Goal: Book appointment/travel/reservation

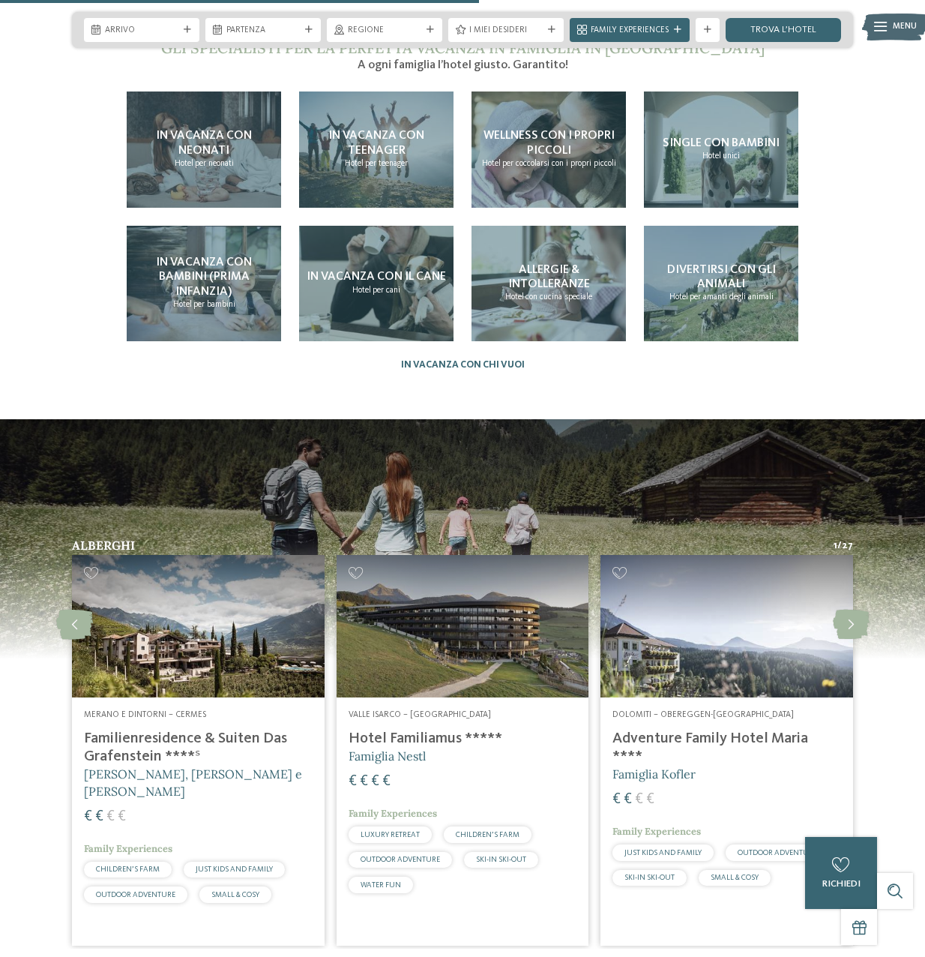
scroll to position [2474, 0]
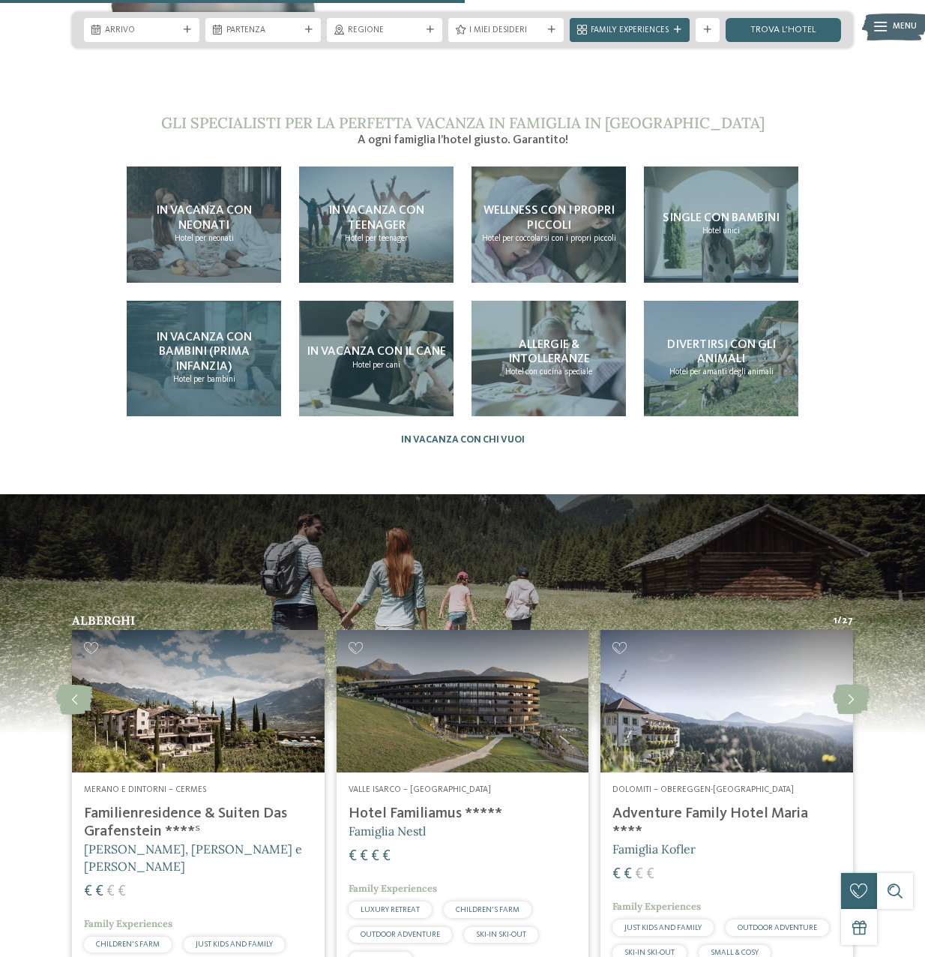
click at [183, 331] on div "In vacanza con bambini (prima infanzia) Hotel per bambini" at bounding box center [204, 359] width 154 height 116
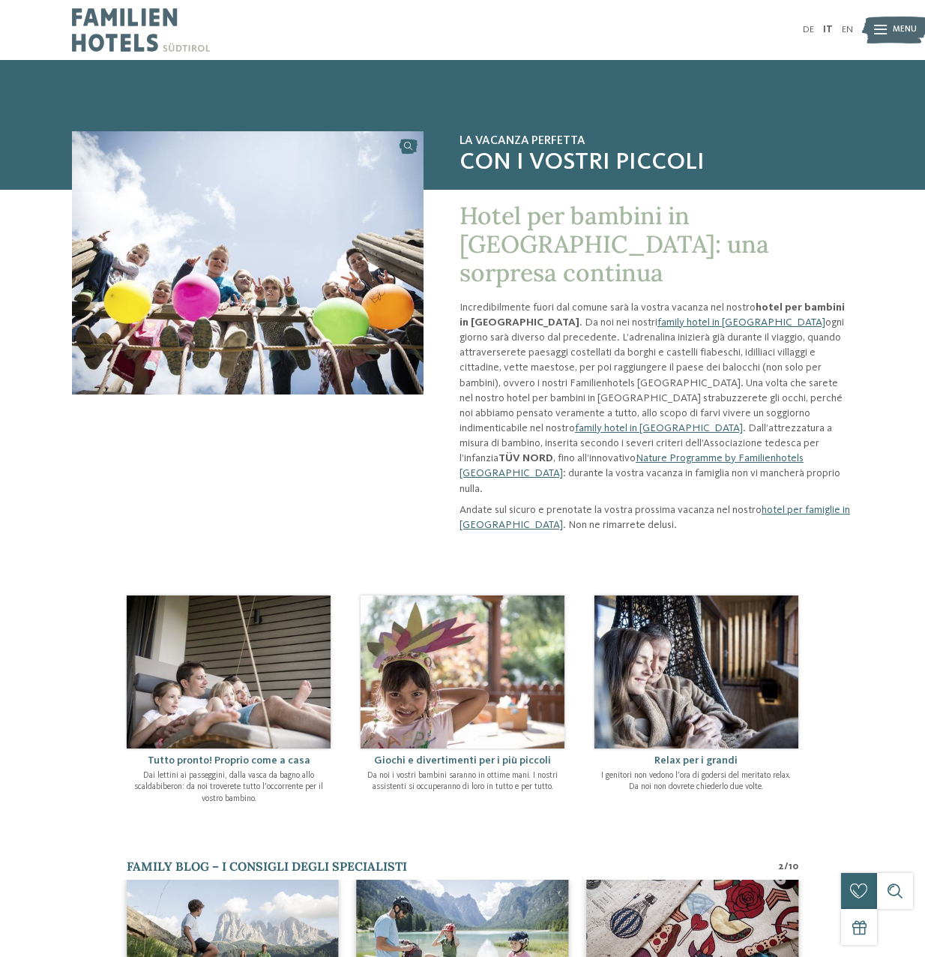
click at [161, 34] on img at bounding box center [141, 30] width 138 height 60
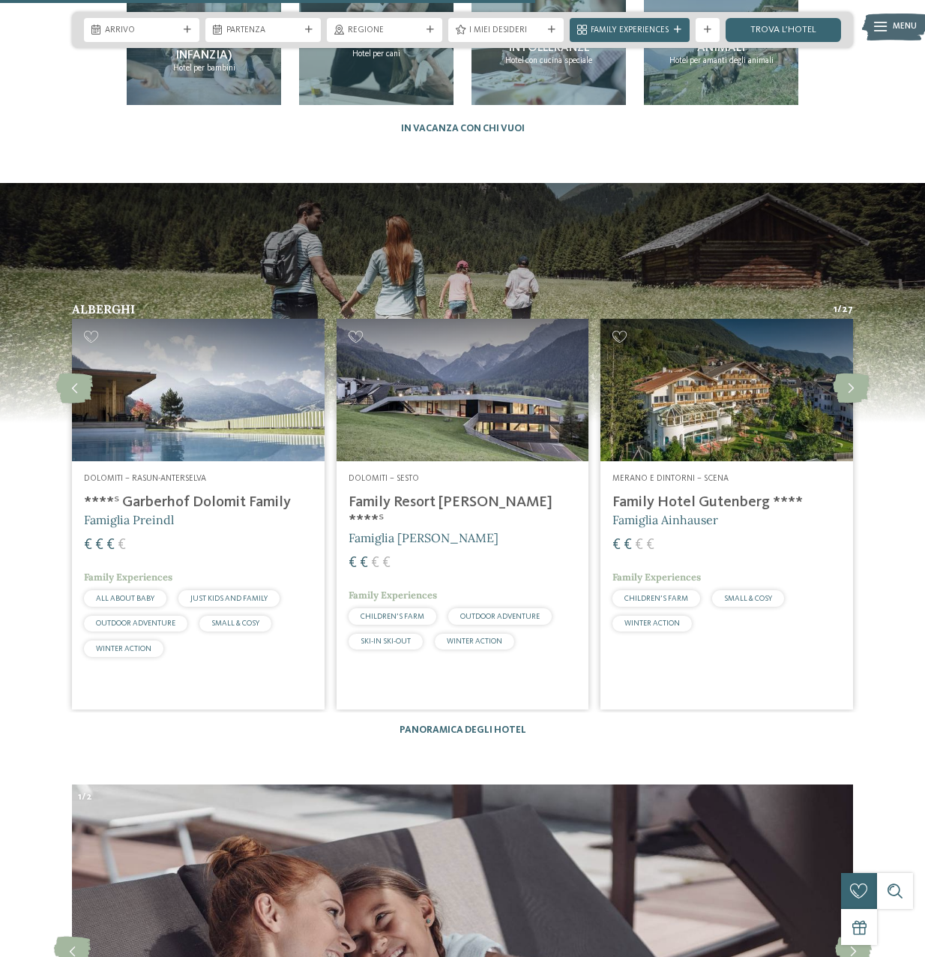
scroll to position [2849, 0]
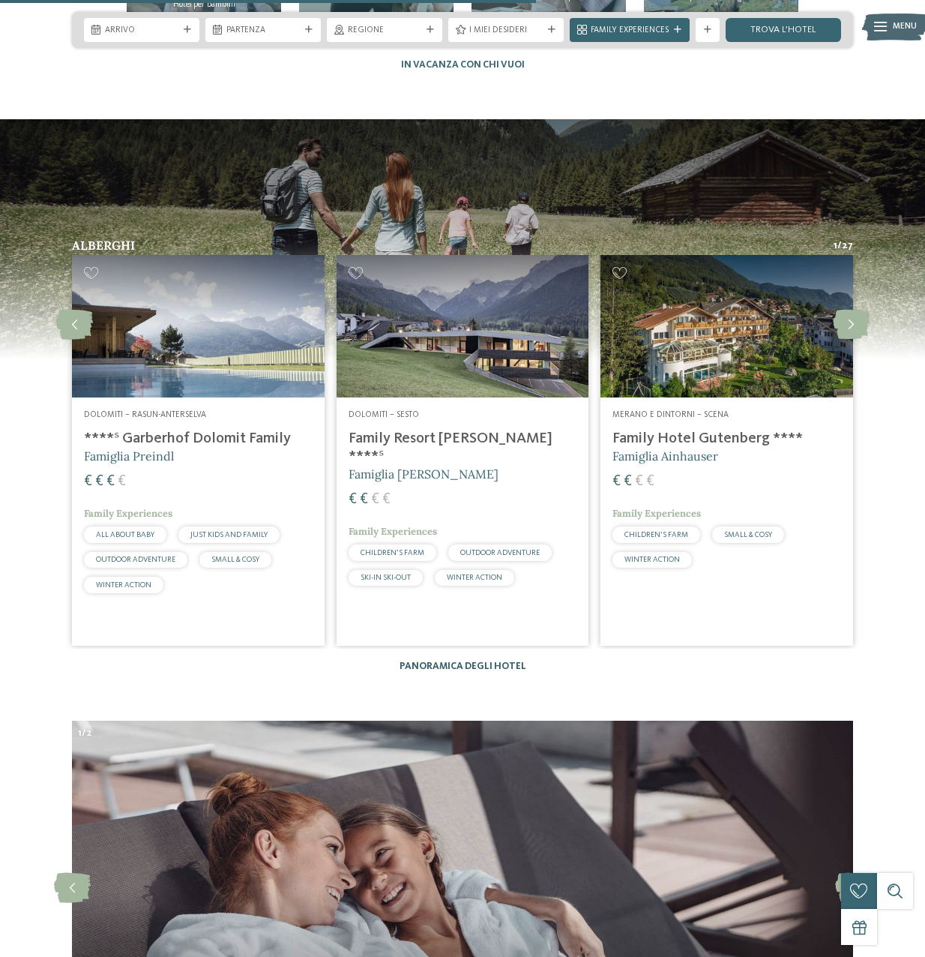
click at [488, 661] on link "Panoramica degli hotel" at bounding box center [463, 666] width 127 height 10
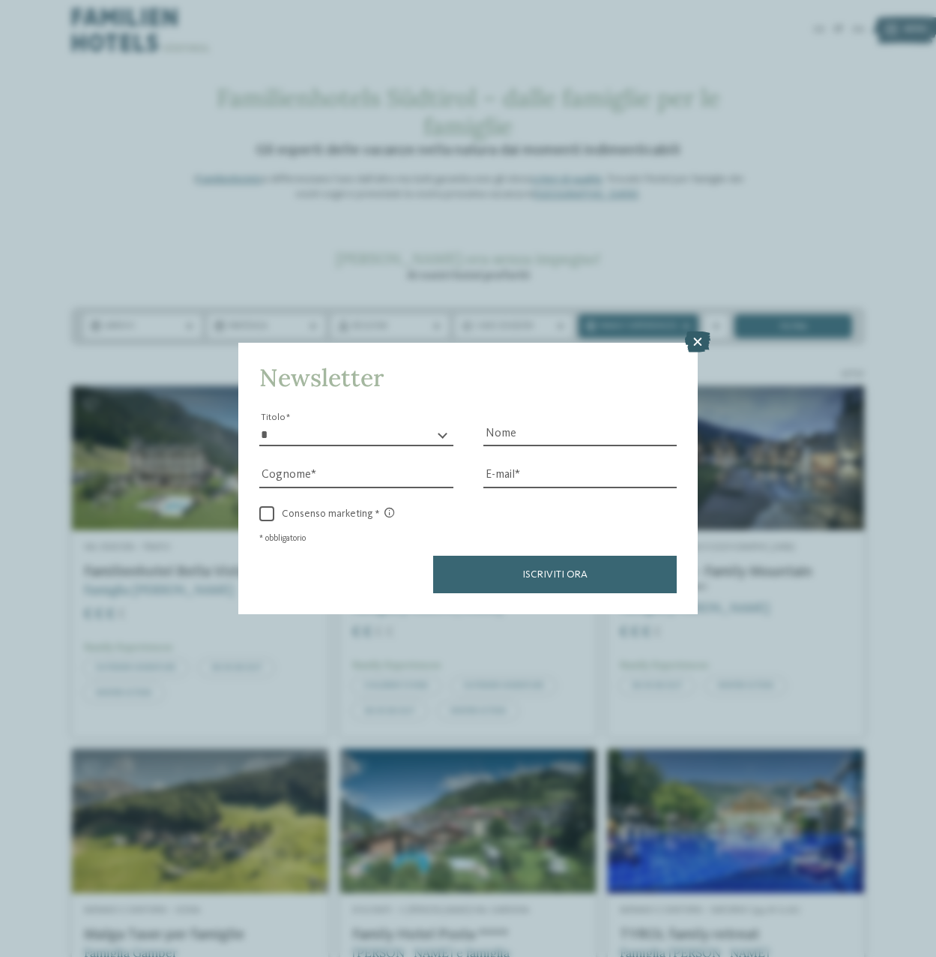
click at [702, 340] on icon at bounding box center [697, 341] width 25 height 21
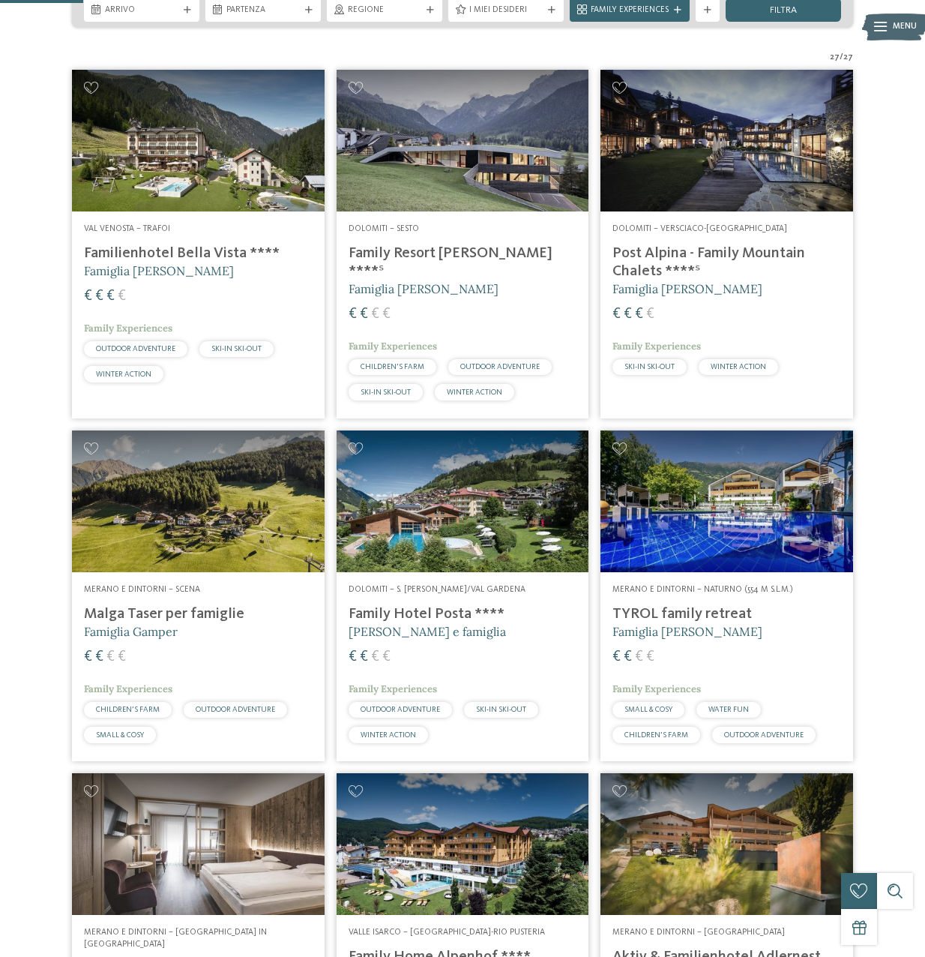
scroll to position [313, 0]
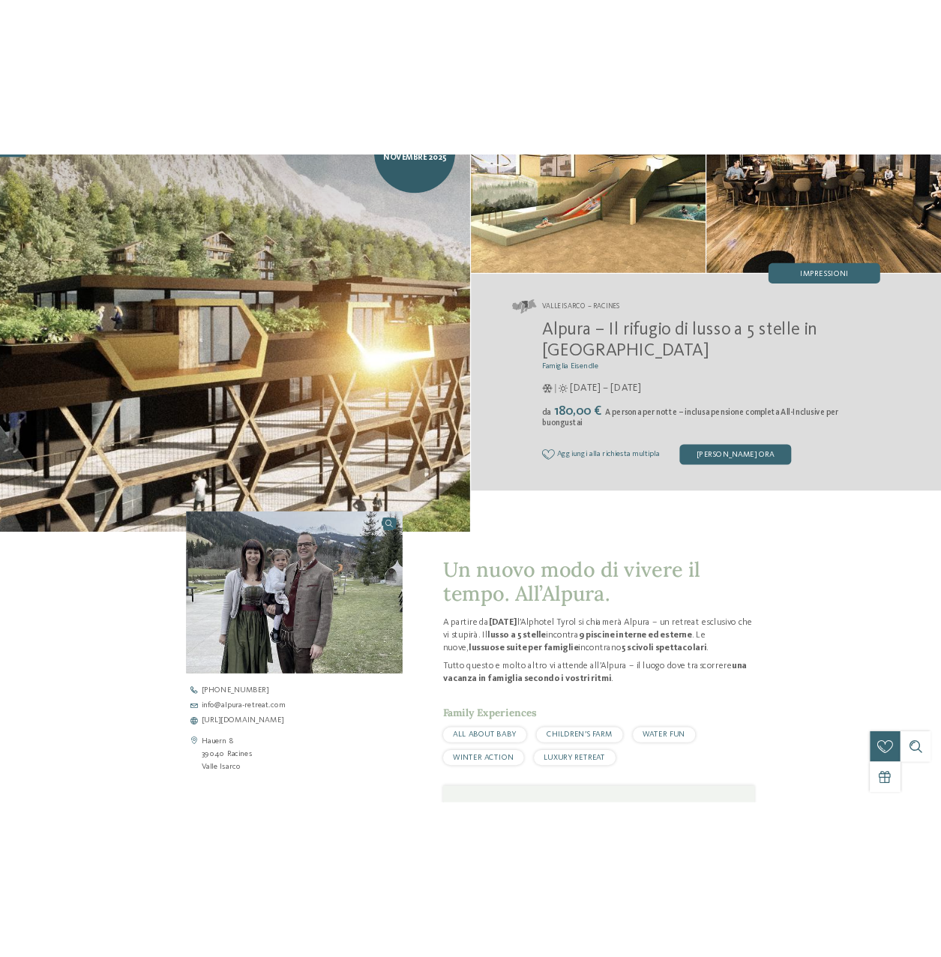
scroll to position [225, 0]
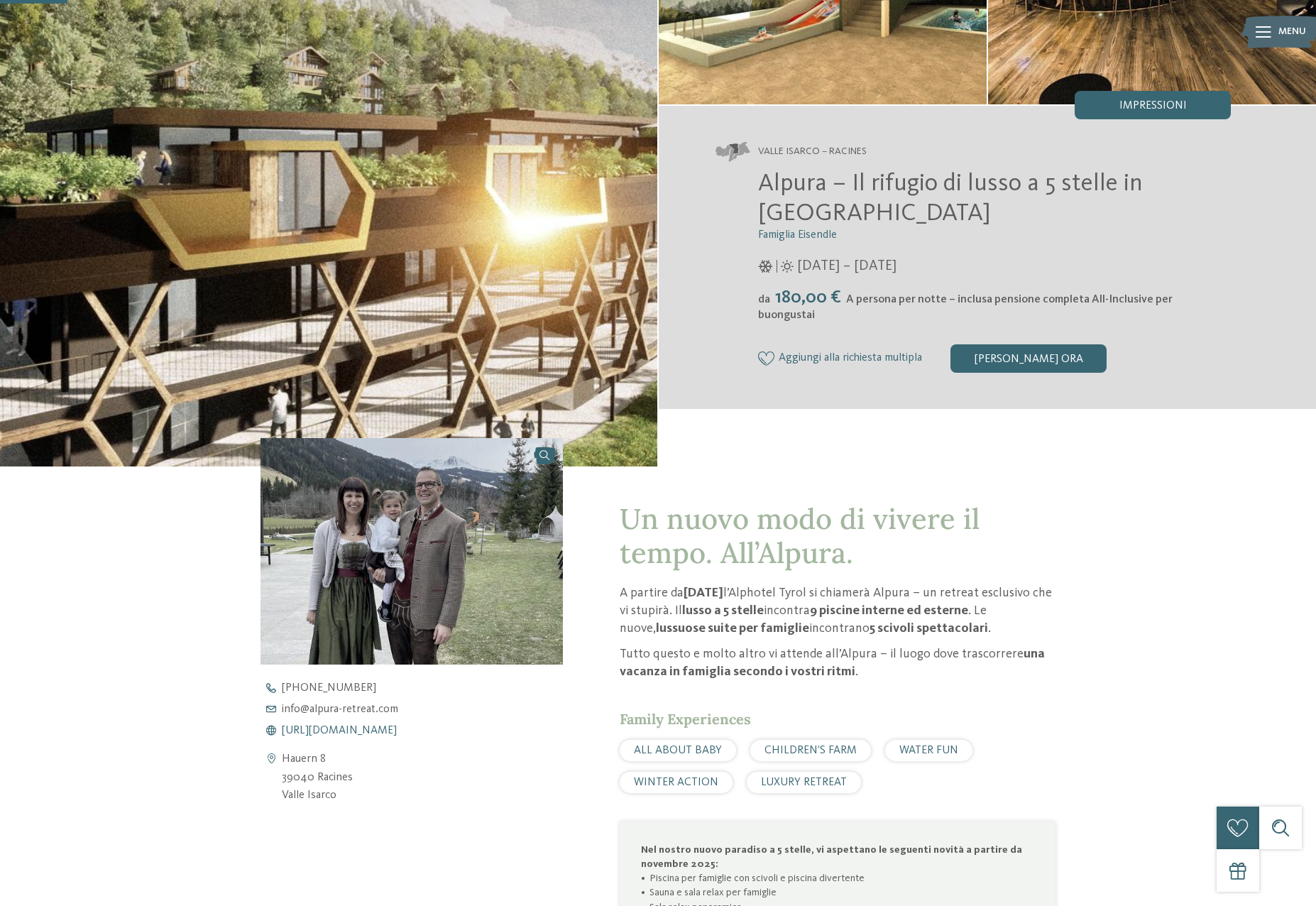
click at [333, 733] on span "[URL][DOMAIN_NAME]" at bounding box center [339, 730] width 115 height 11
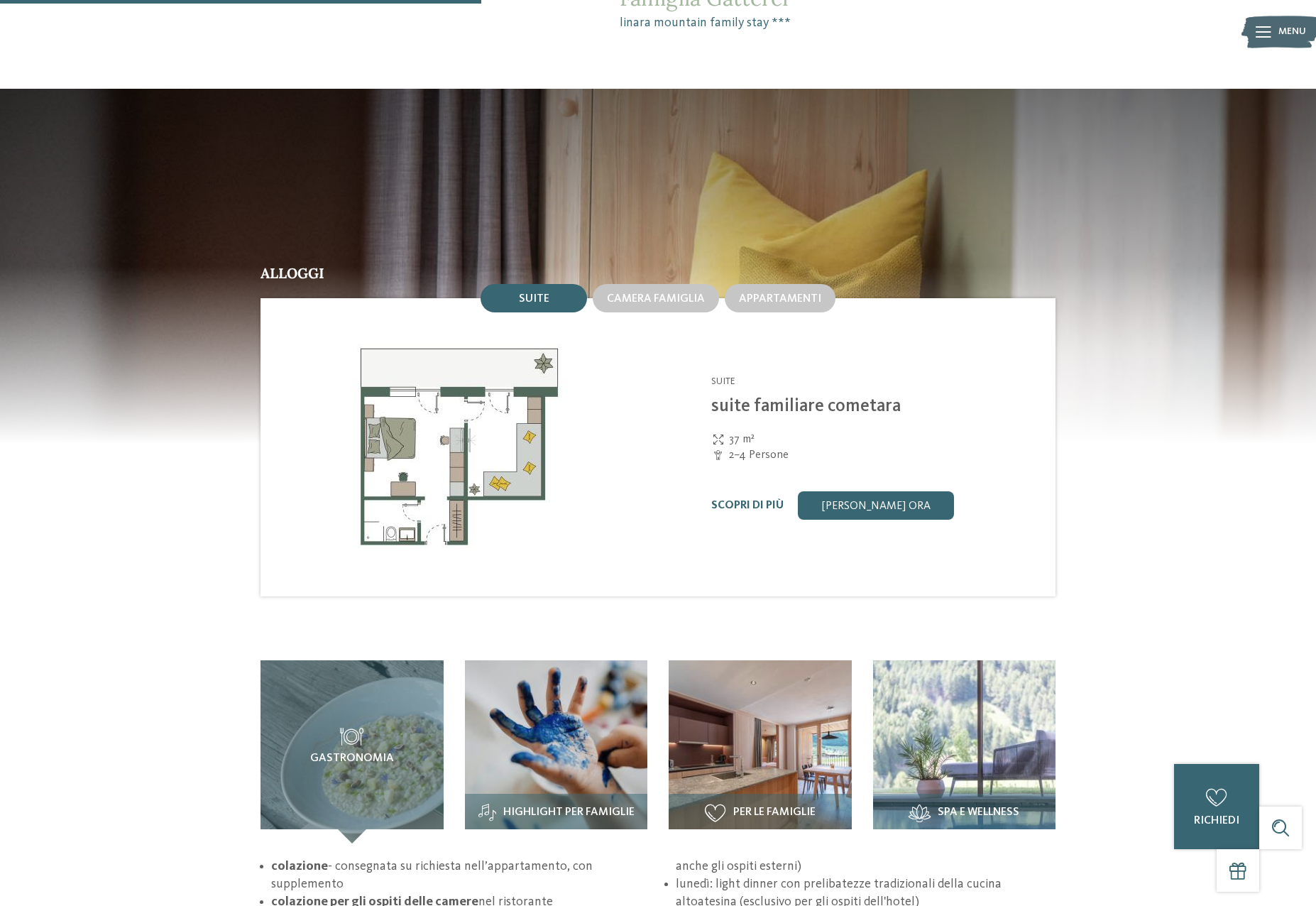
scroll to position [1490, 0]
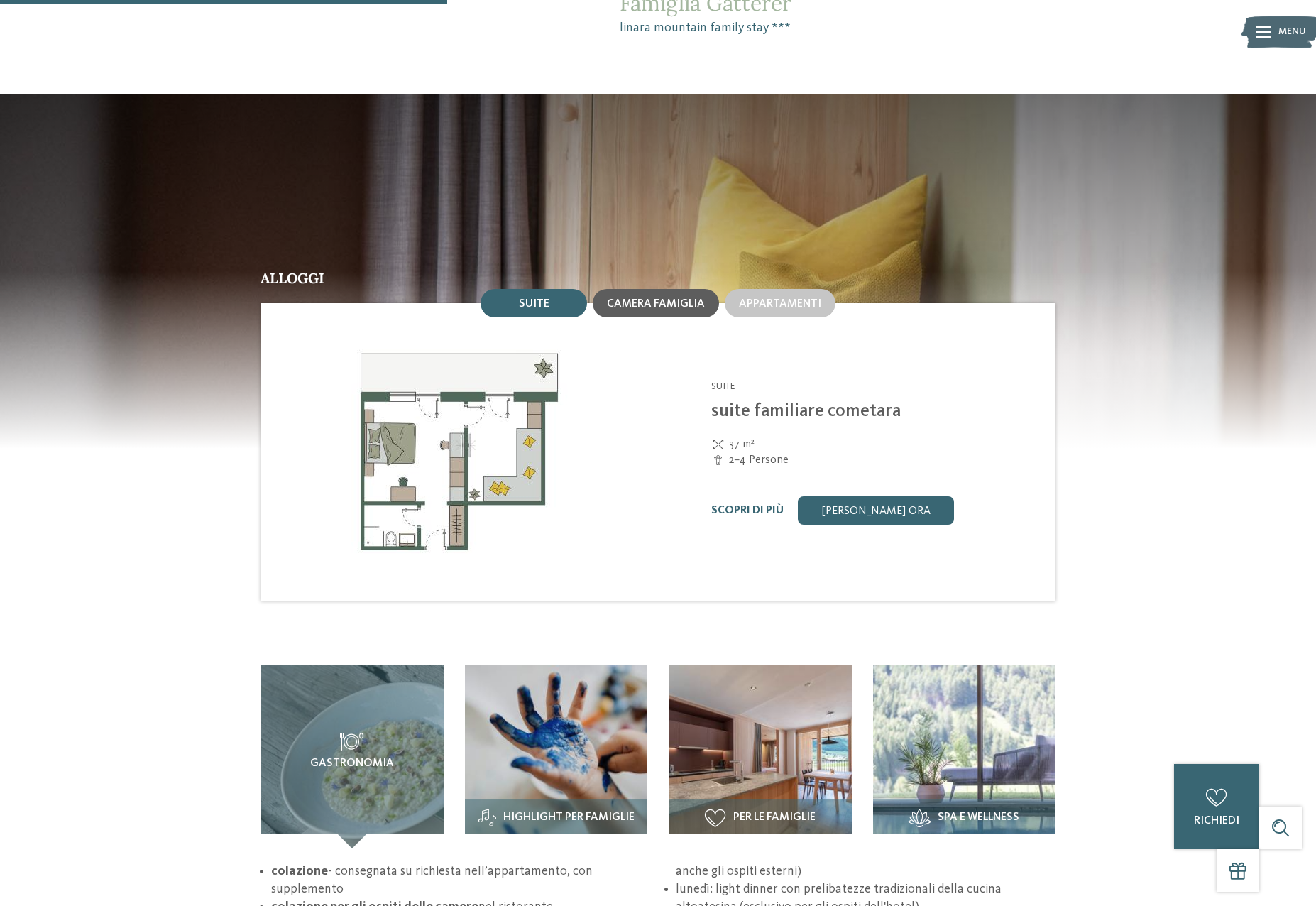
click at [692, 298] on span "Camera famiglia" at bounding box center [655, 304] width 98 height 11
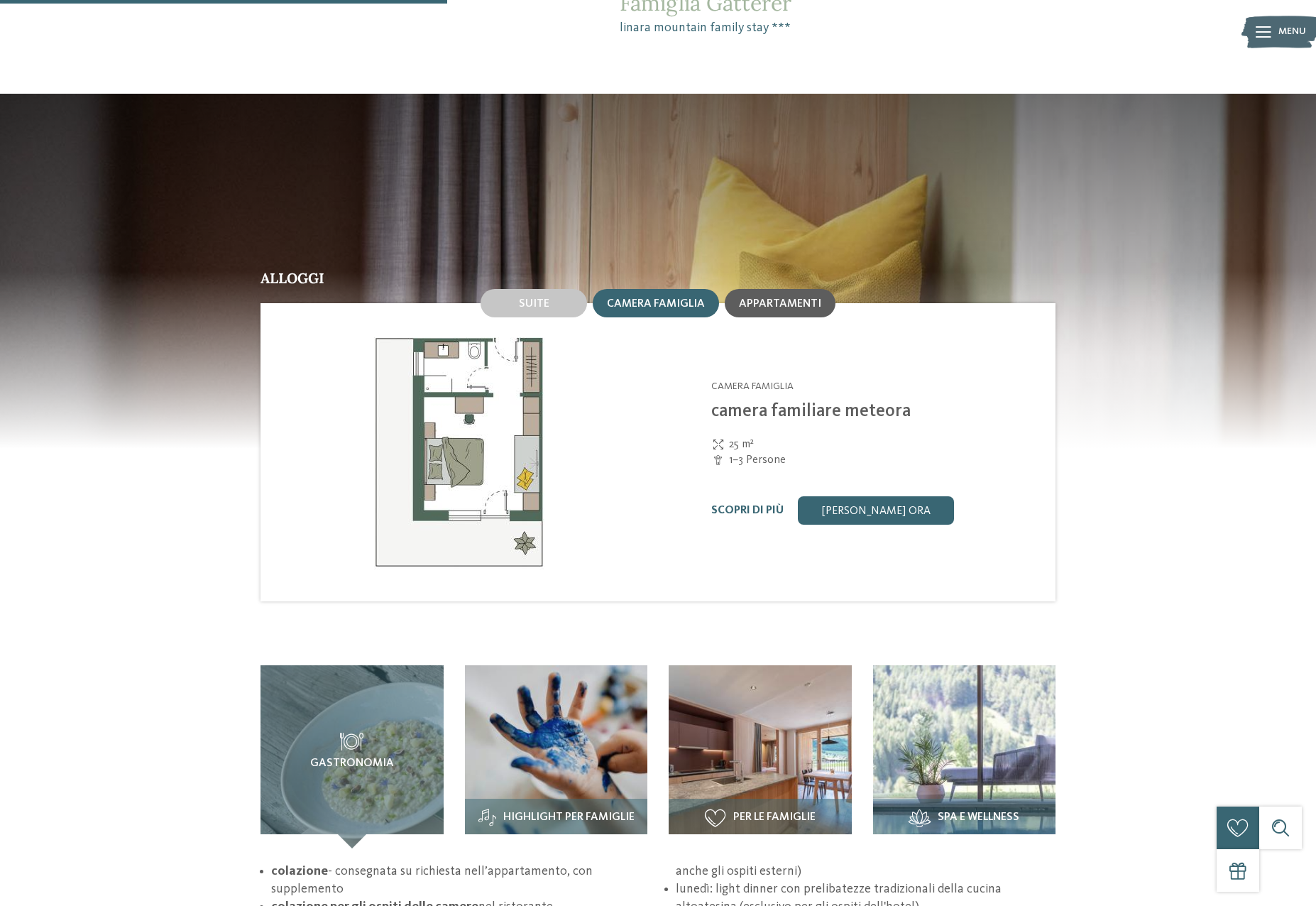
click at [806, 298] on span "Appartamenti" at bounding box center [779, 304] width 82 height 11
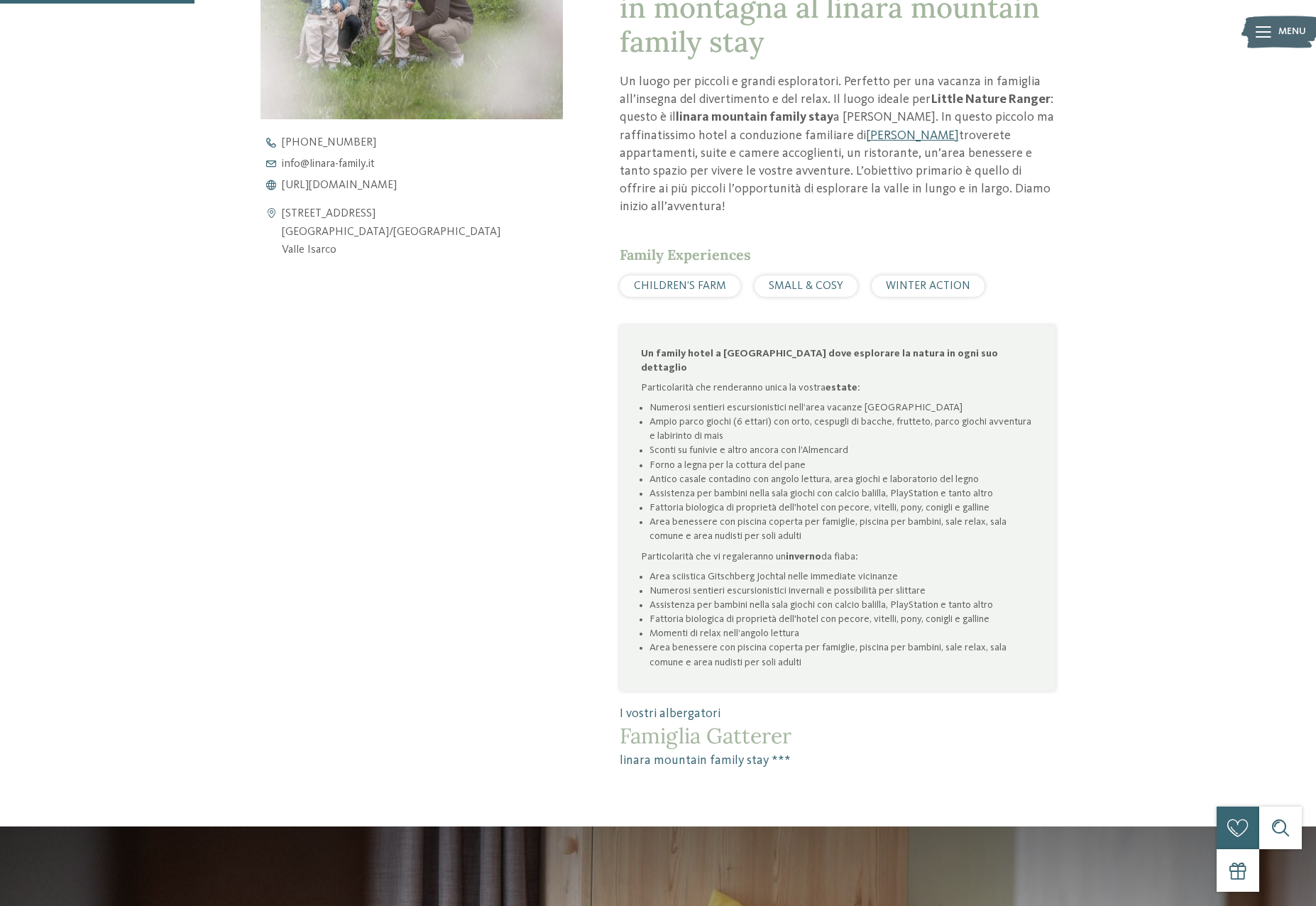
scroll to position [781, 0]
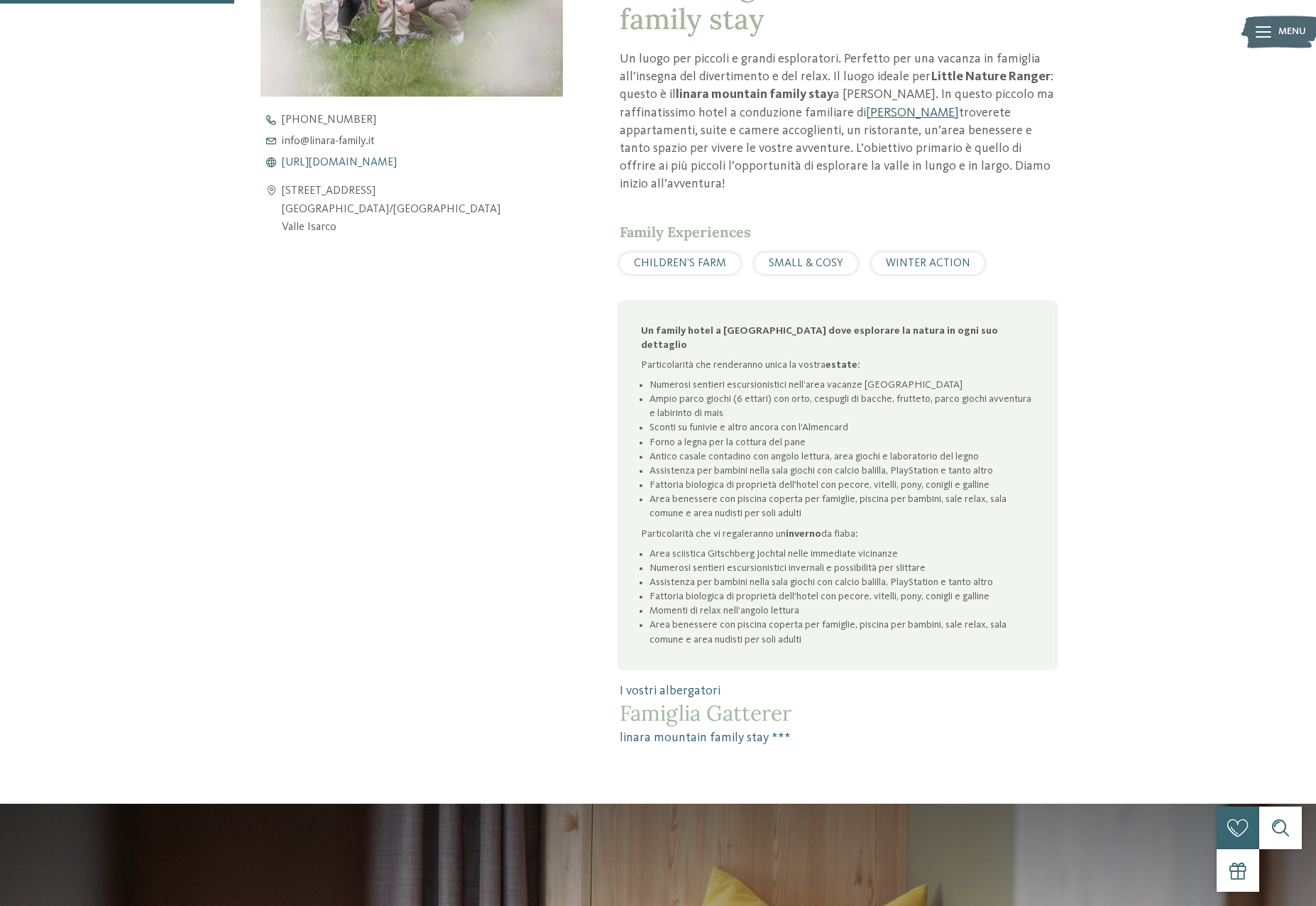
click at [305, 160] on span "https://www.linara-family.it/it" at bounding box center [339, 163] width 115 height 11
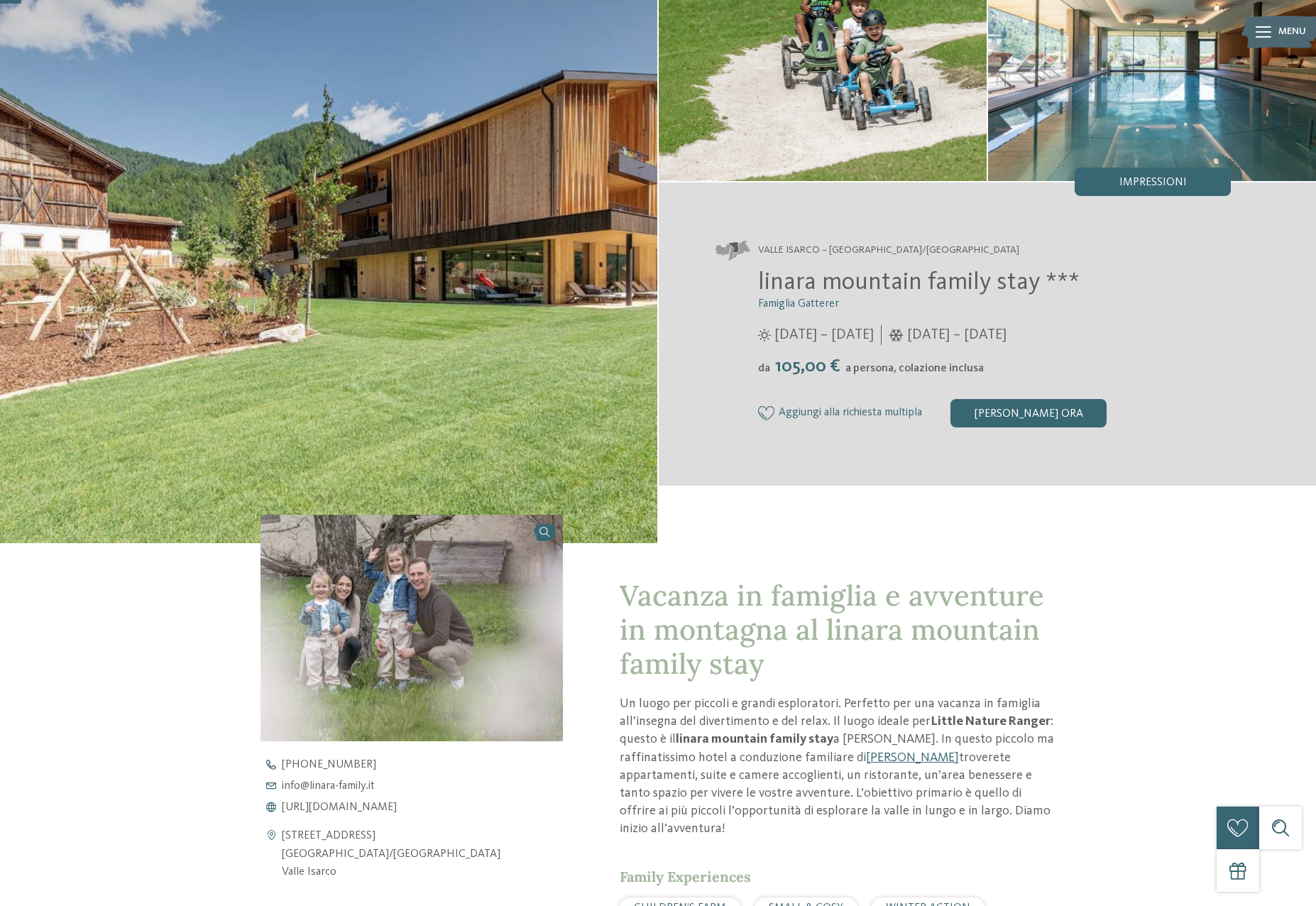
scroll to position [71, 0]
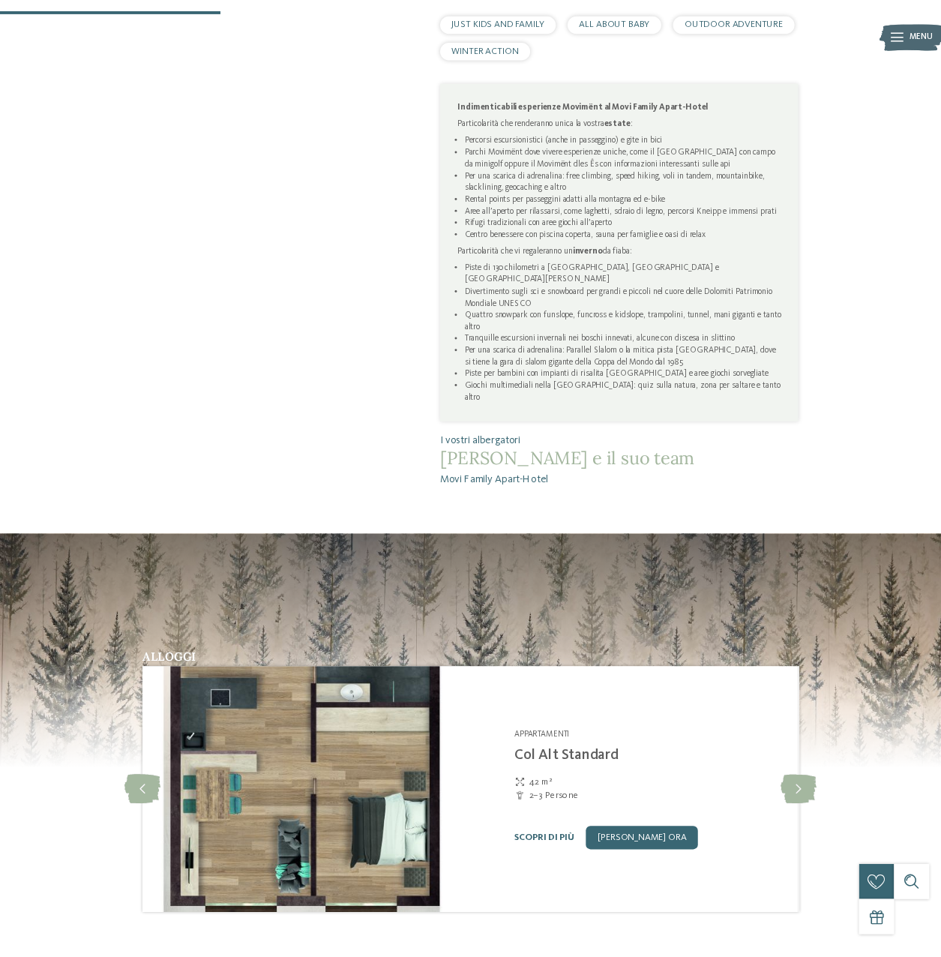
scroll to position [1124, 0]
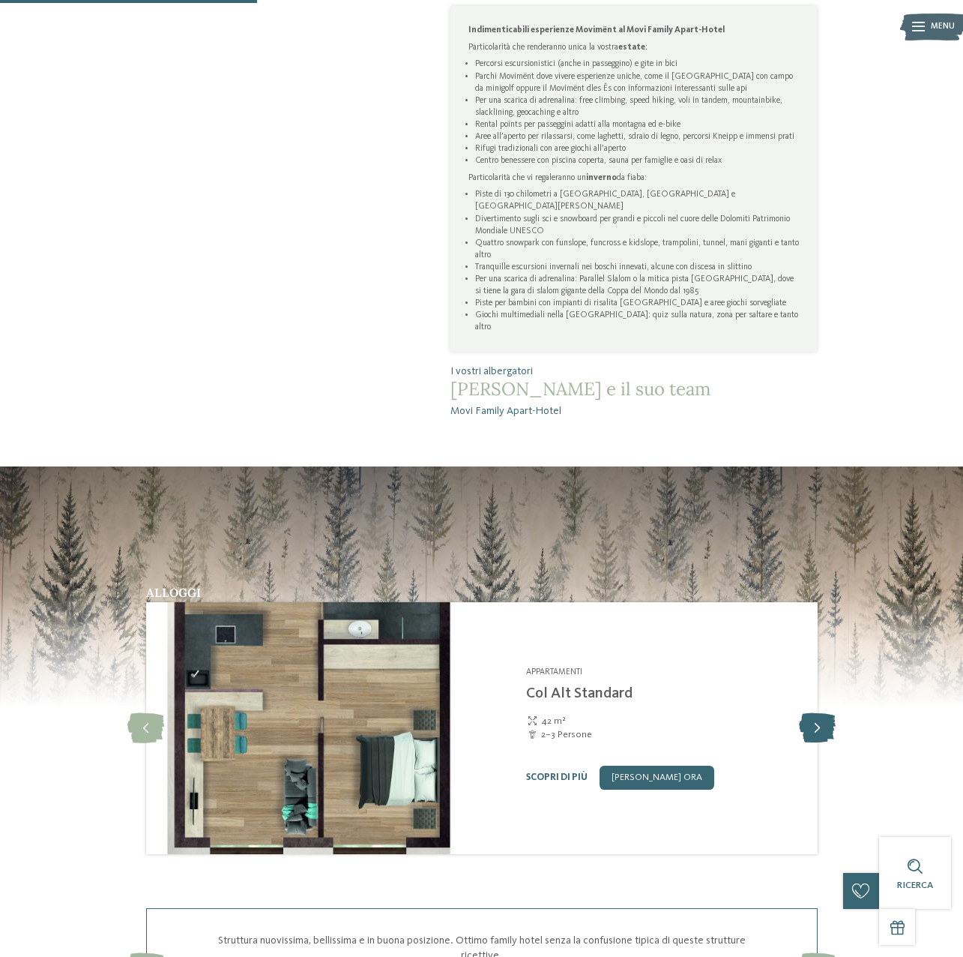
click at [827, 713] on icon at bounding box center [817, 728] width 37 height 30
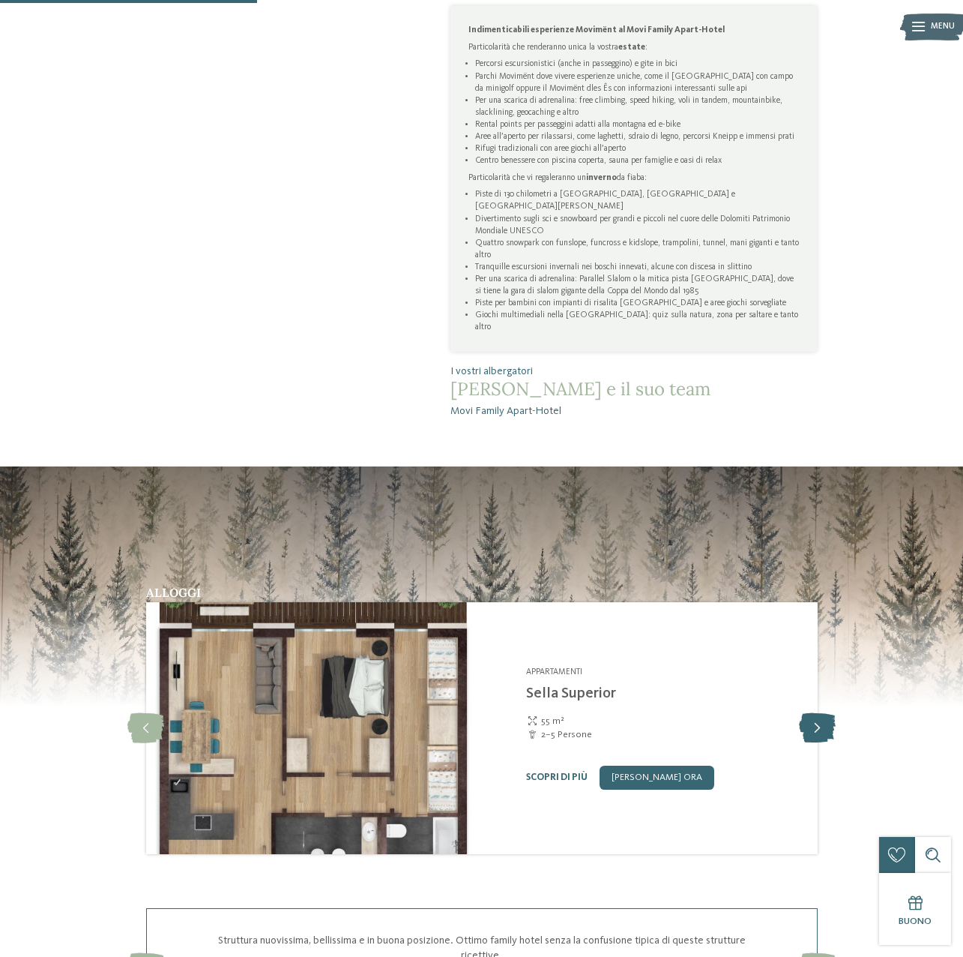
click at [827, 713] on icon at bounding box center [817, 728] width 37 height 30
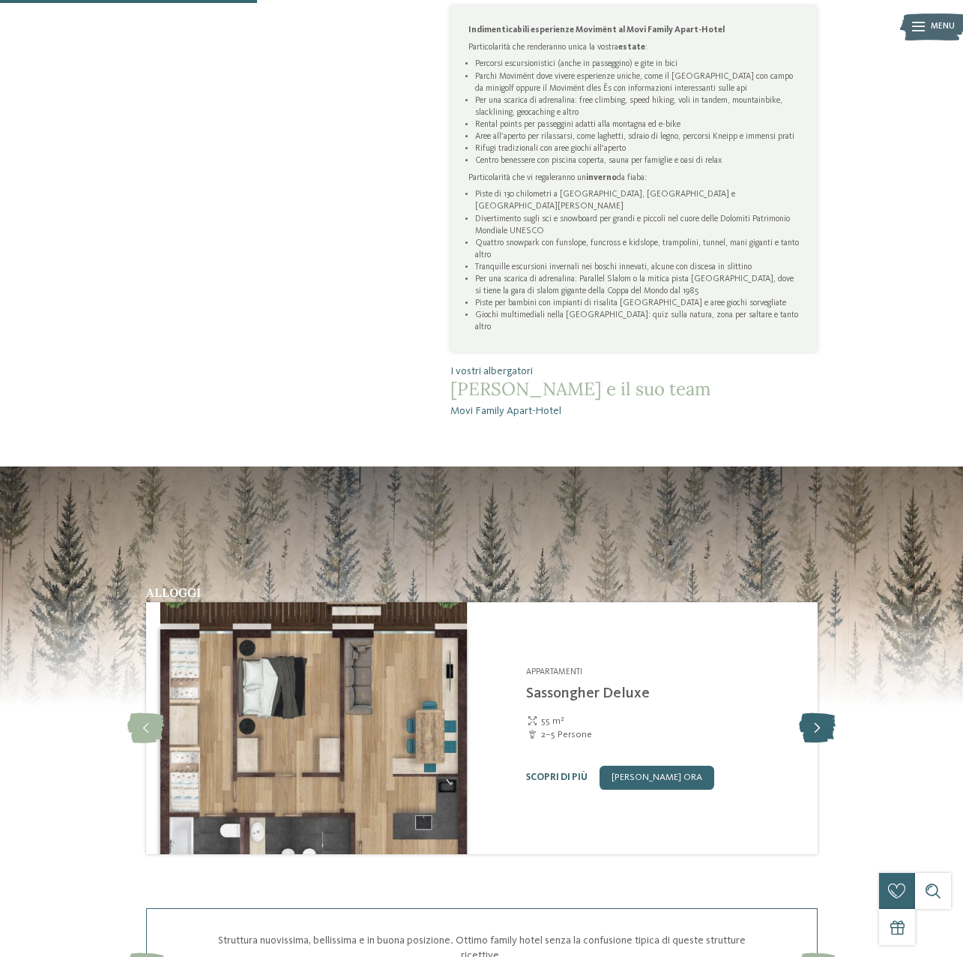
click at [826, 713] on icon at bounding box center [817, 728] width 37 height 30
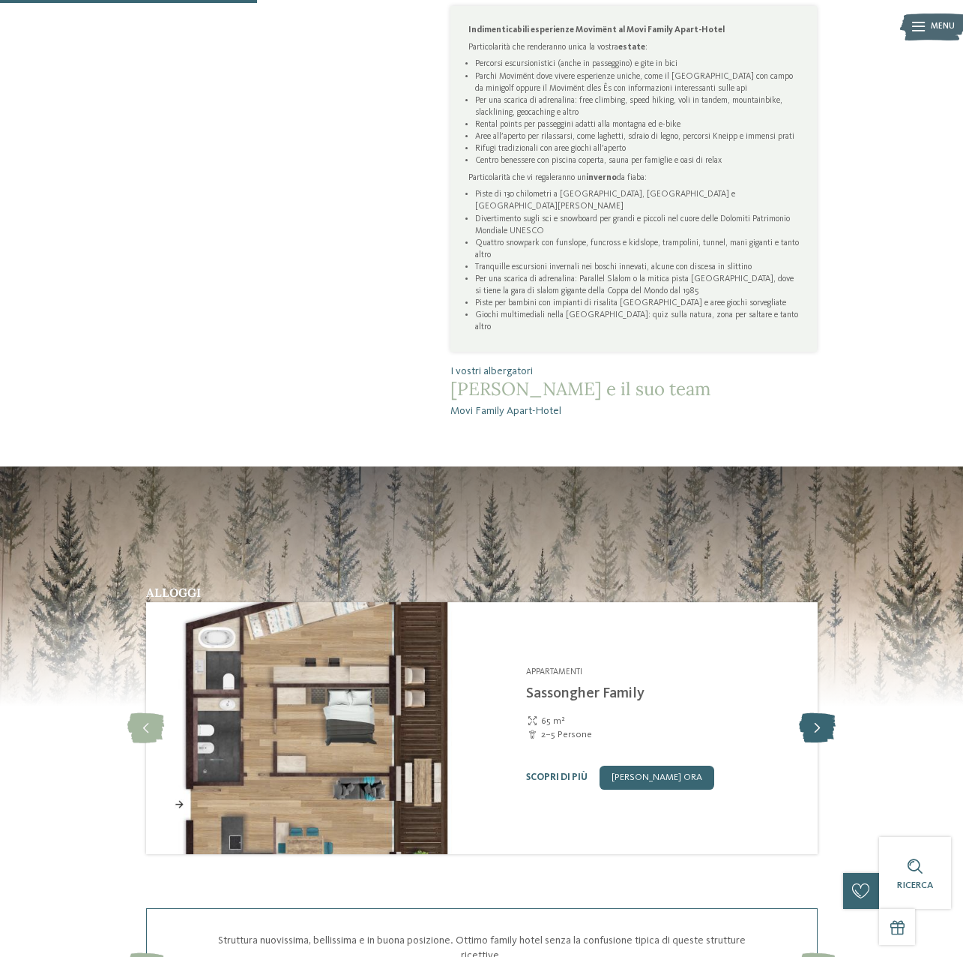
click at [822, 713] on icon at bounding box center [817, 728] width 37 height 30
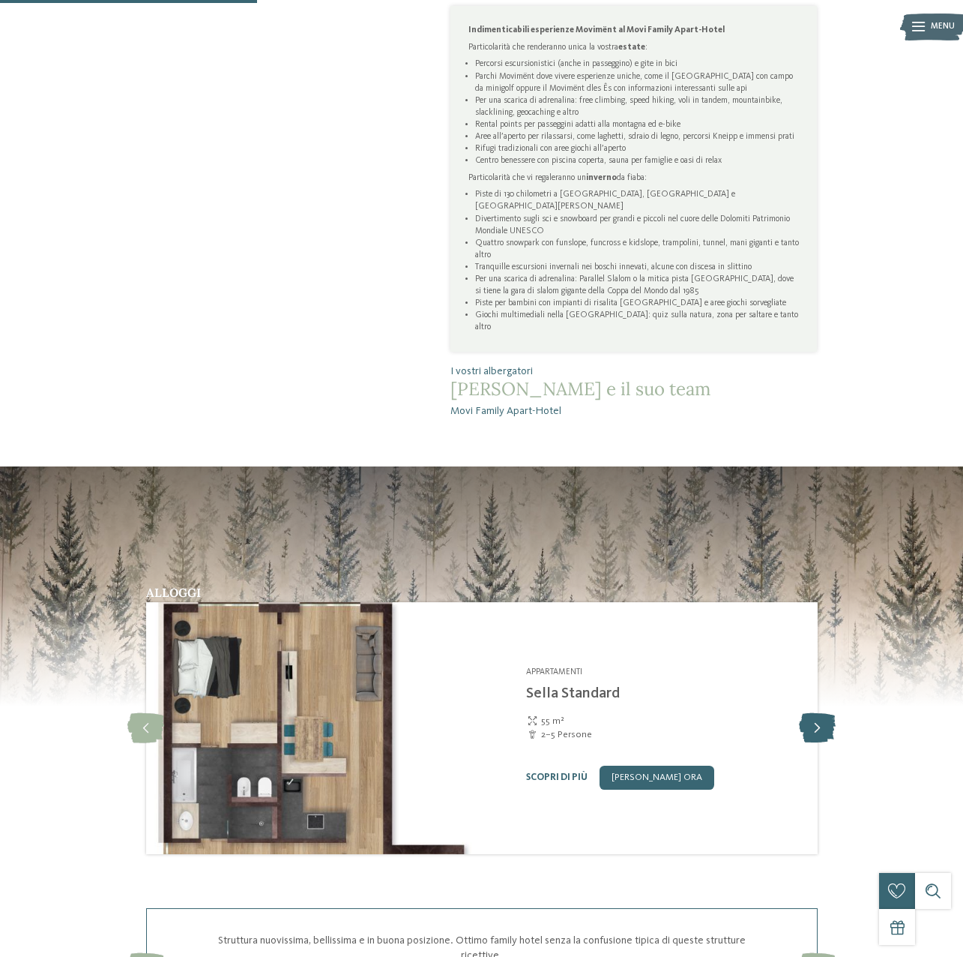
click at [822, 713] on icon at bounding box center [817, 728] width 37 height 30
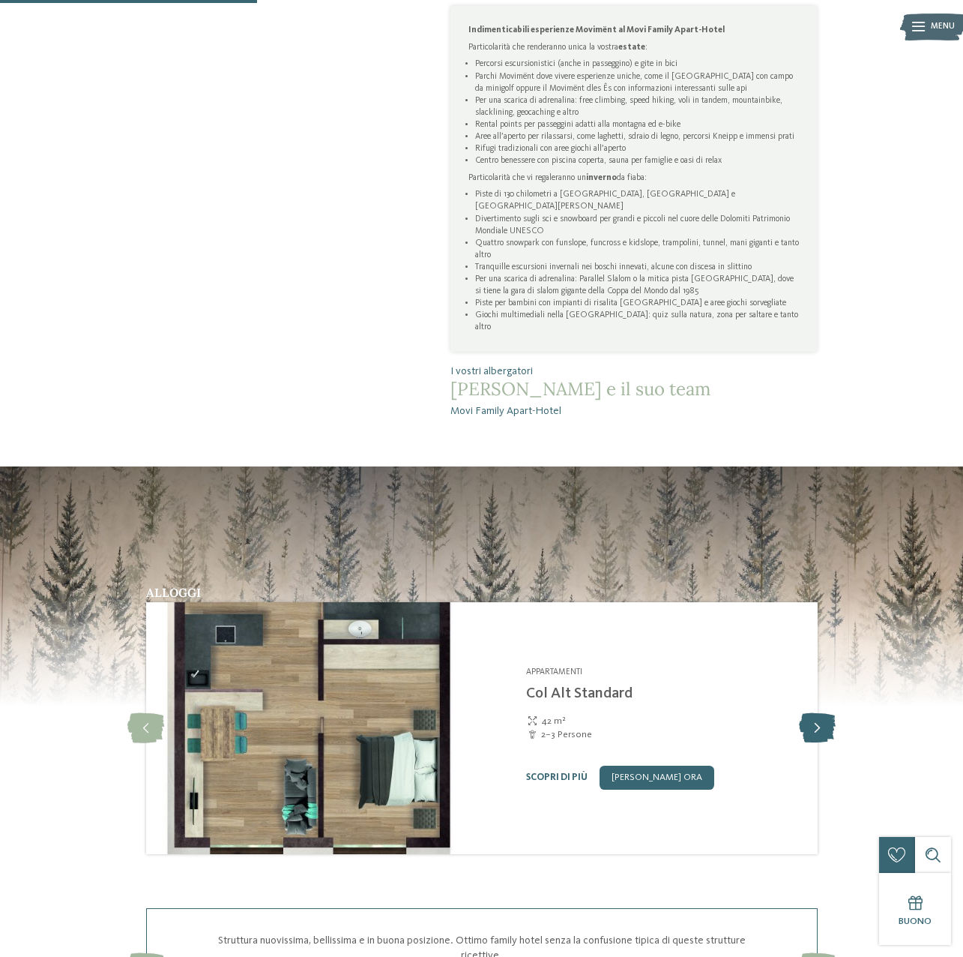
click at [822, 713] on icon at bounding box center [817, 728] width 37 height 30
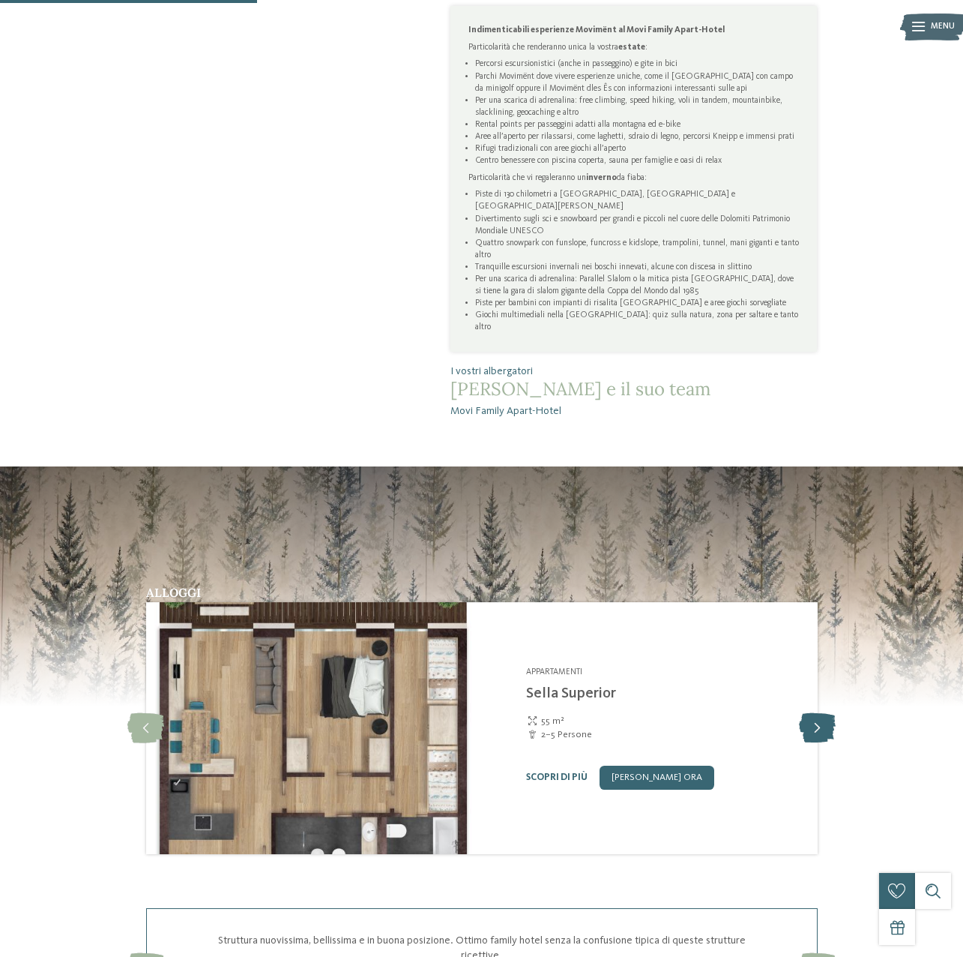
click at [822, 713] on icon at bounding box center [817, 728] width 37 height 30
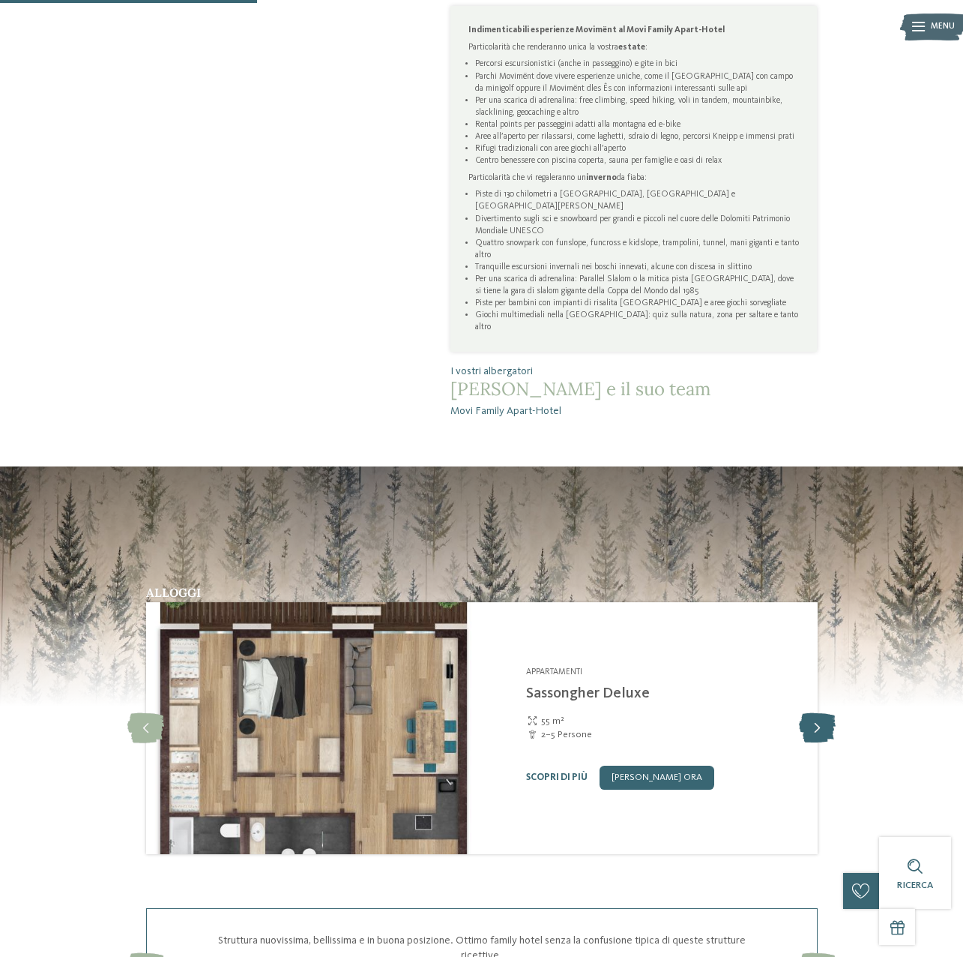
click at [822, 713] on icon at bounding box center [817, 728] width 37 height 30
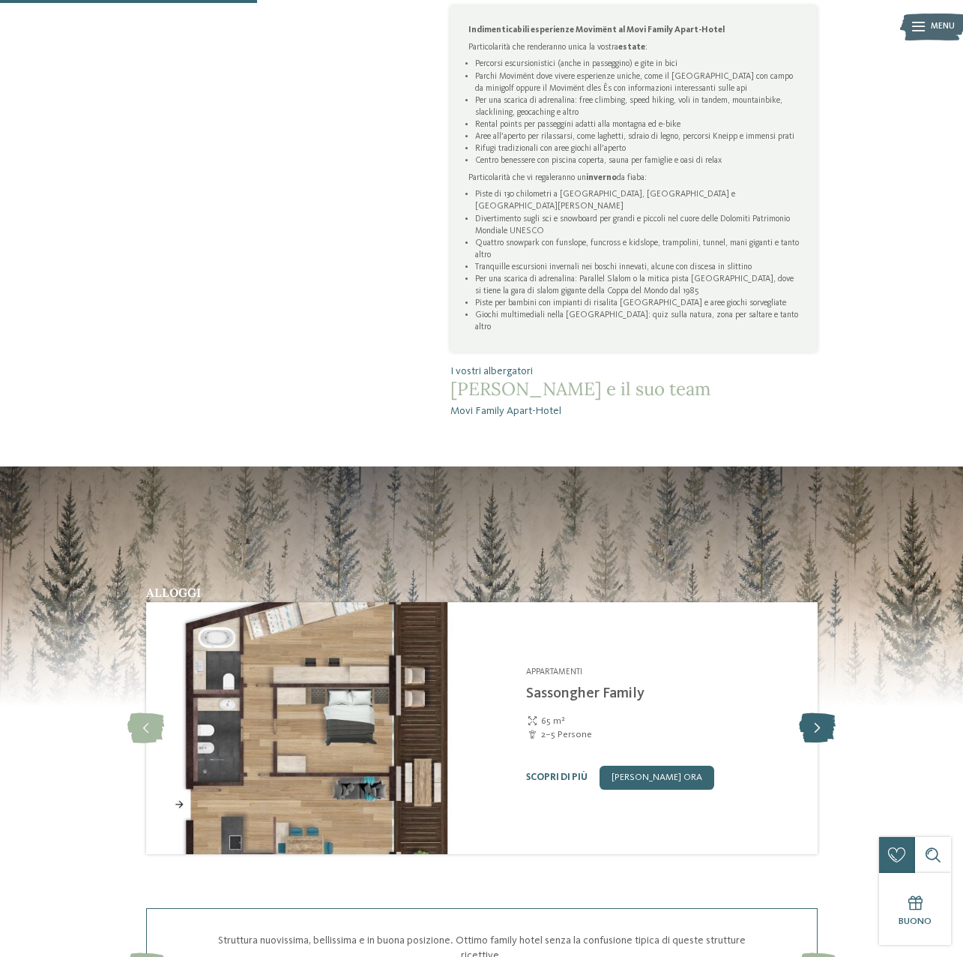
click at [822, 713] on icon at bounding box center [817, 728] width 37 height 30
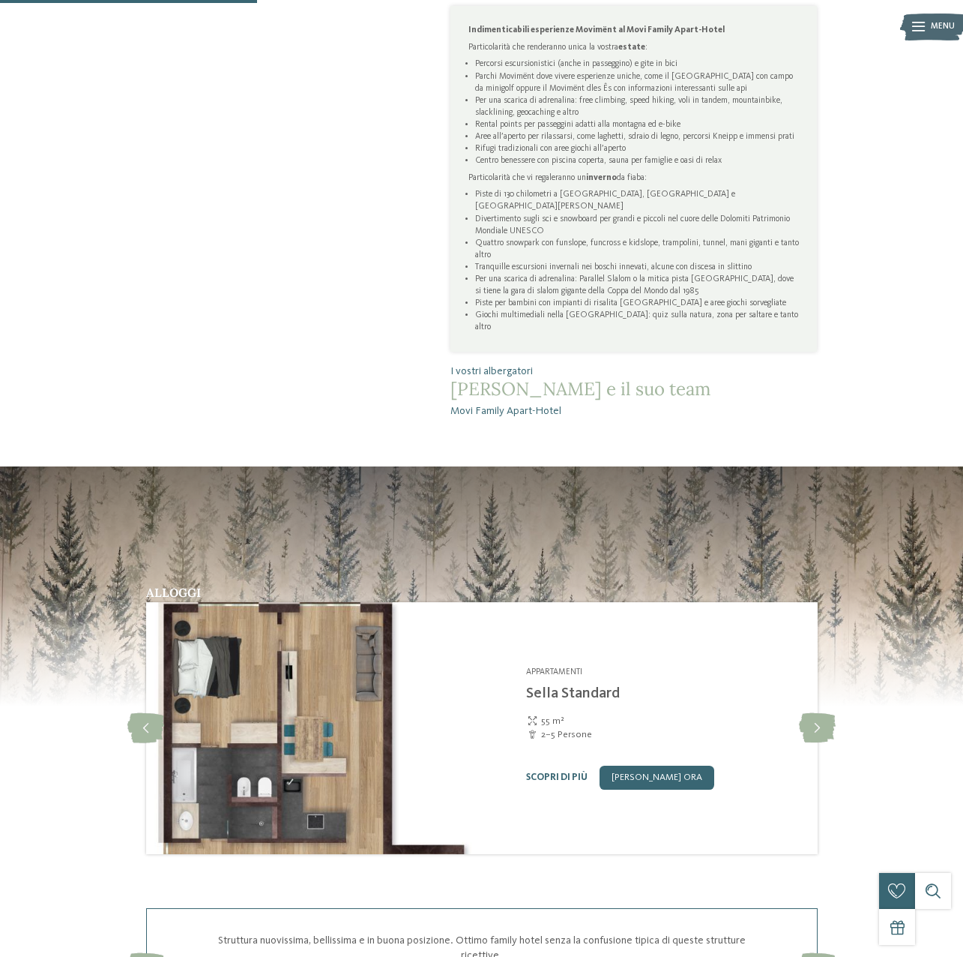
click at [362, 748] on img at bounding box center [313, 728] width 336 height 252
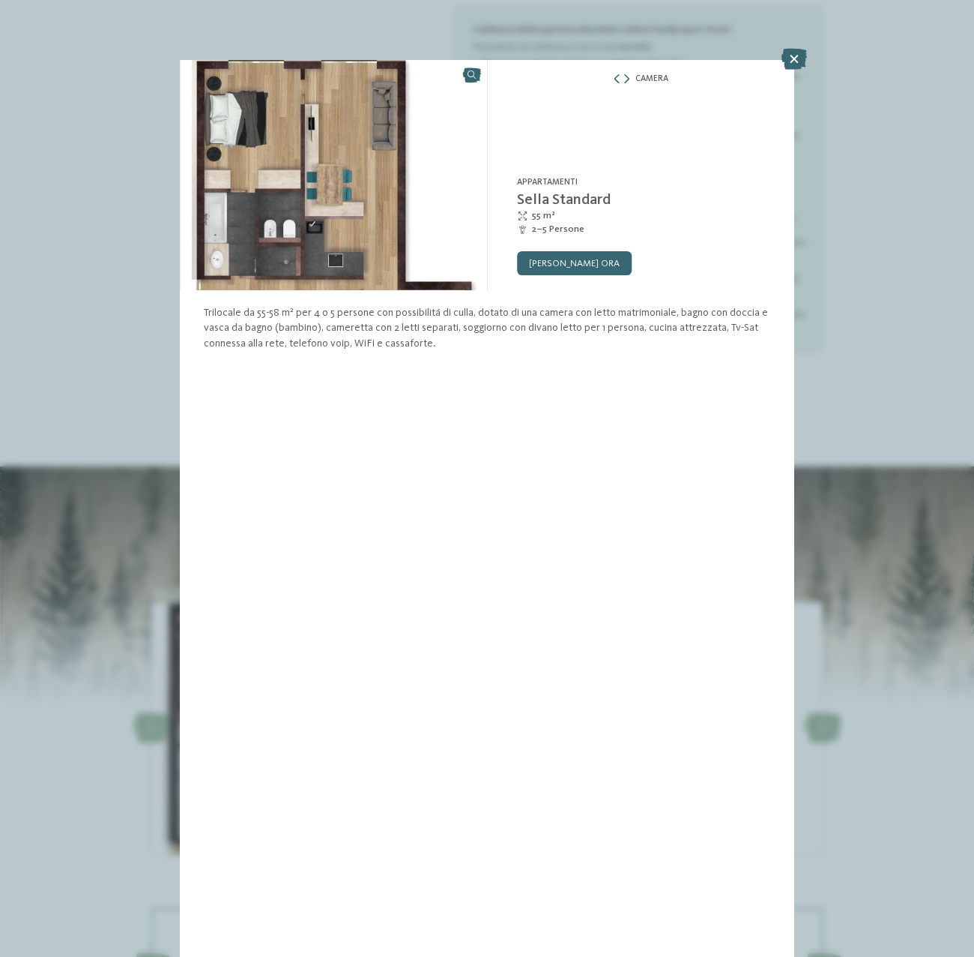
click at [472, 73] on link at bounding box center [333, 175] width 307 height 230
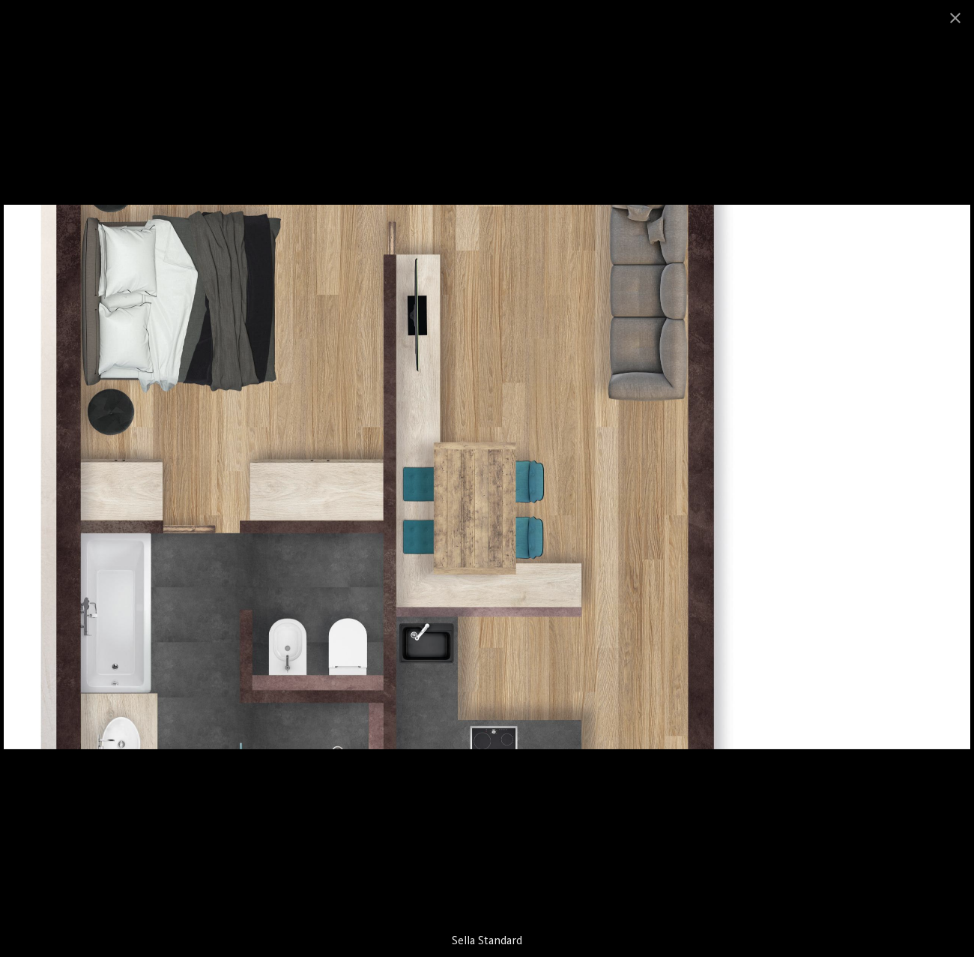
click at [851, 501] on img at bounding box center [487, 477] width 967 height 544
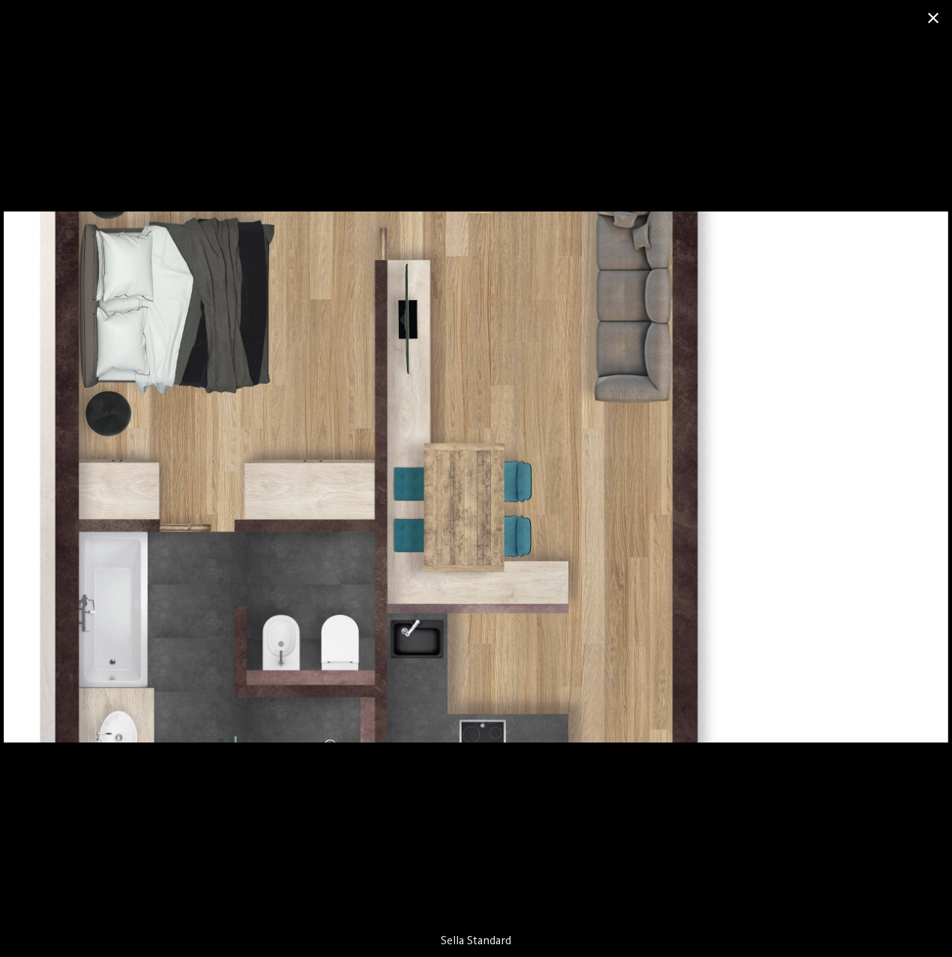
click at [924, 15] on span at bounding box center [933, 17] width 37 height 35
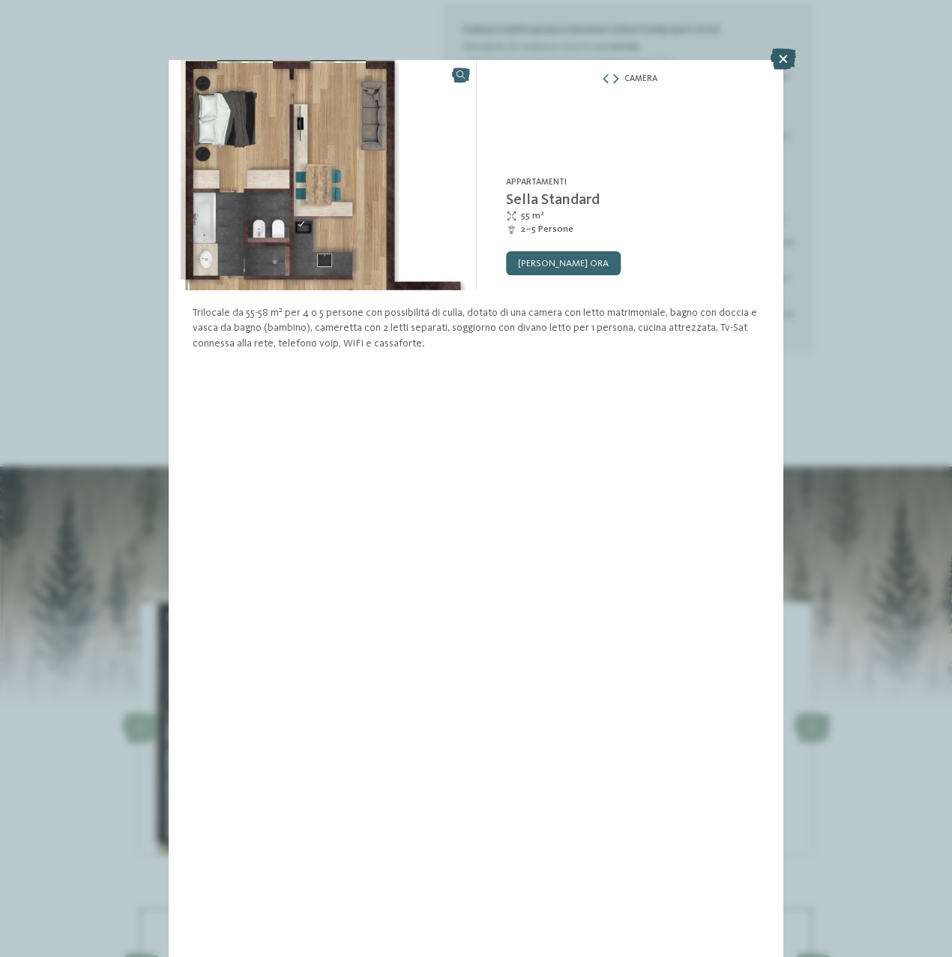
click at [792, 52] on icon at bounding box center [783, 59] width 25 height 21
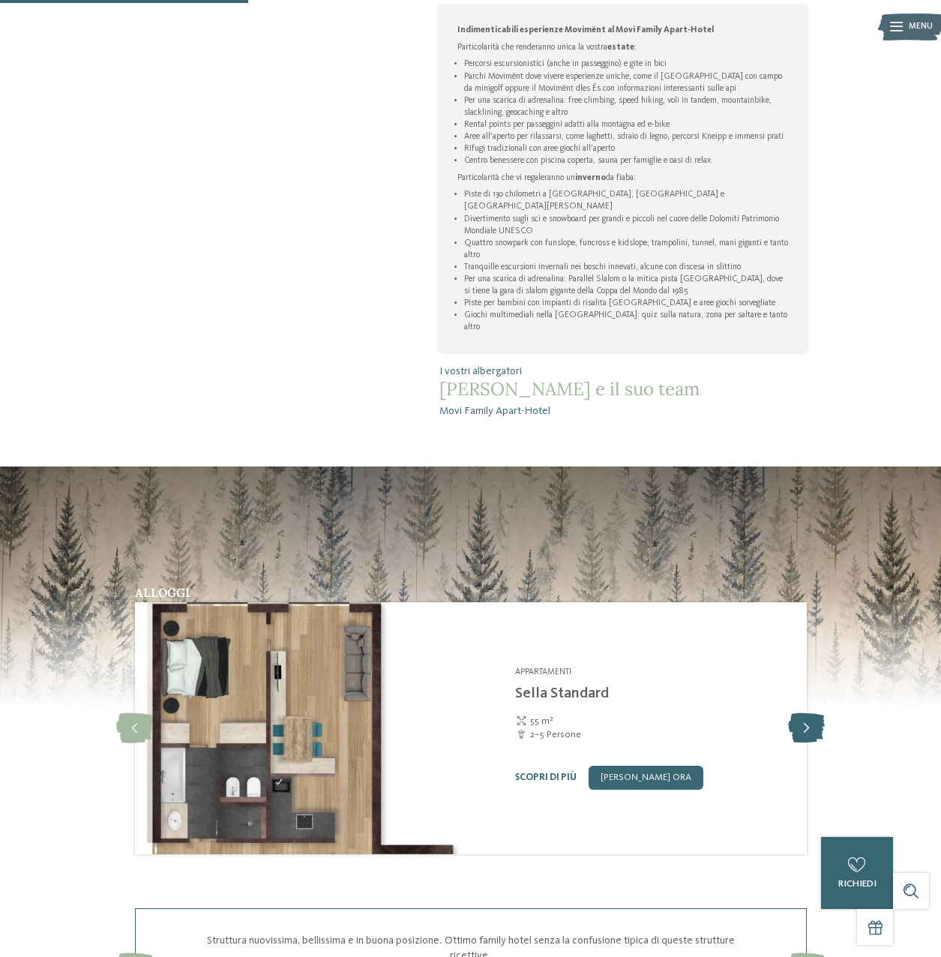
click at [818, 713] on icon at bounding box center [806, 728] width 37 height 30
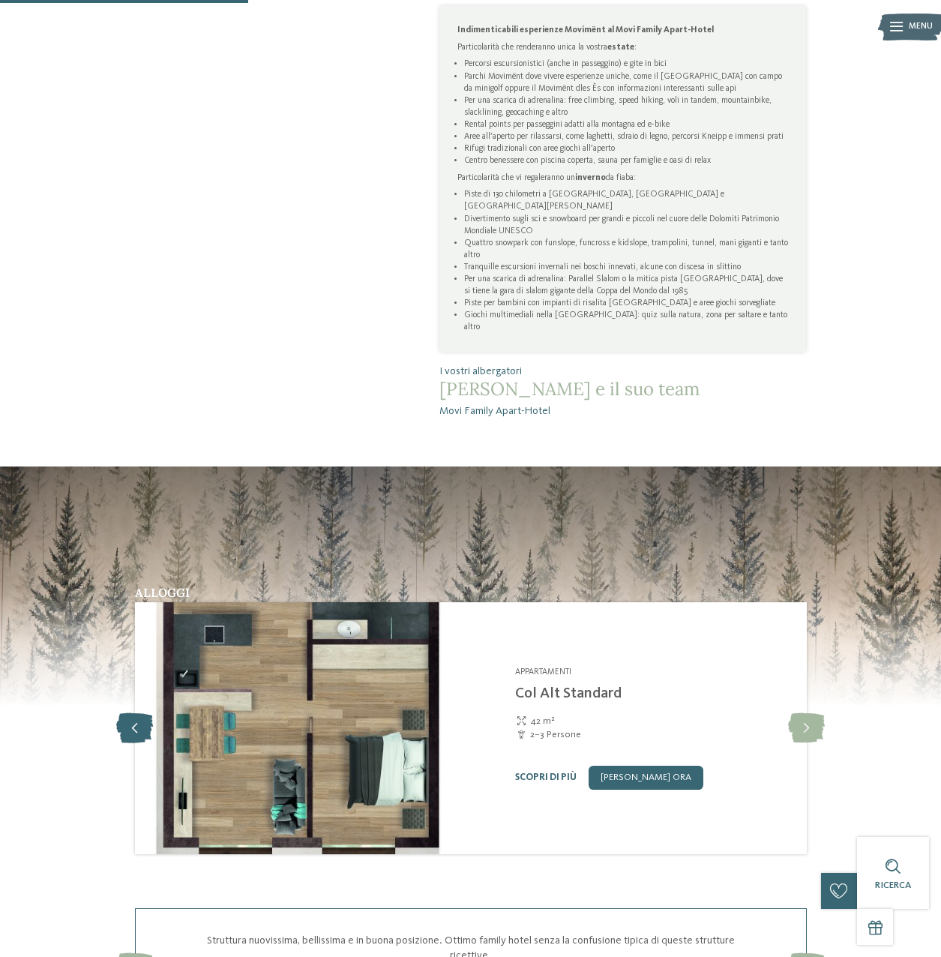
click at [130, 713] on icon at bounding box center [134, 728] width 37 height 30
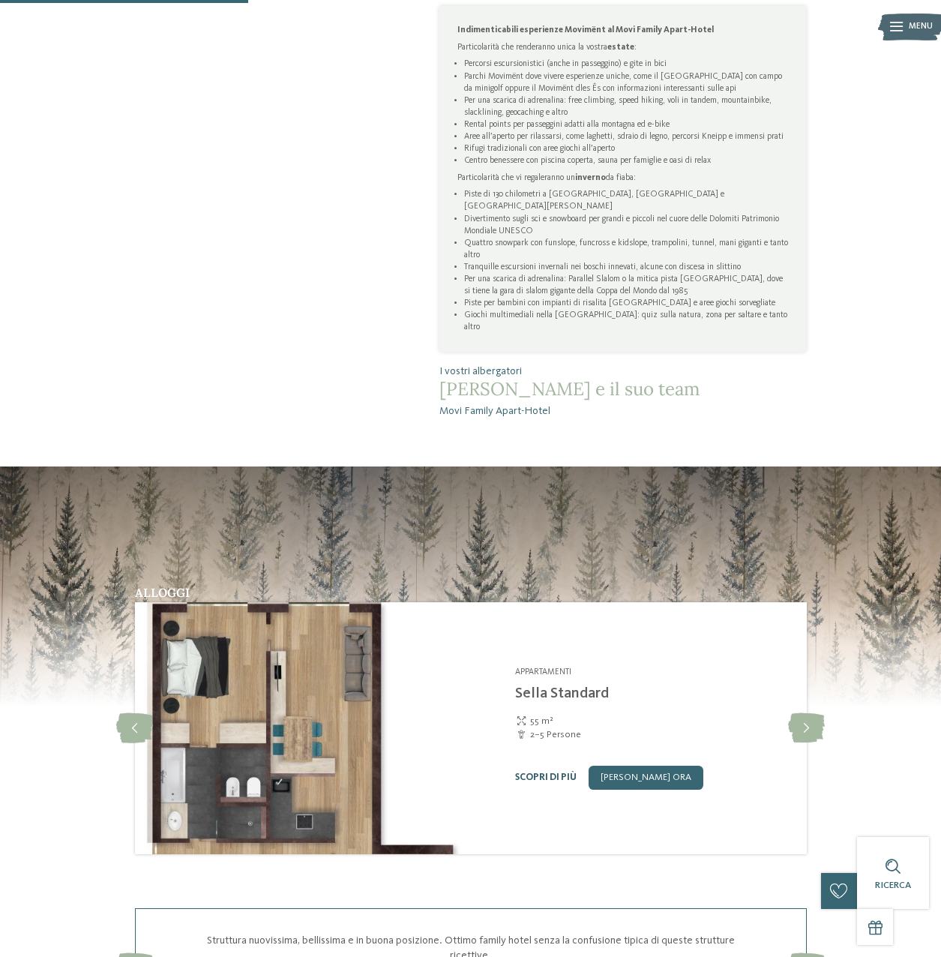
click at [537, 772] on link "Scopri di più" at bounding box center [545, 777] width 61 height 10
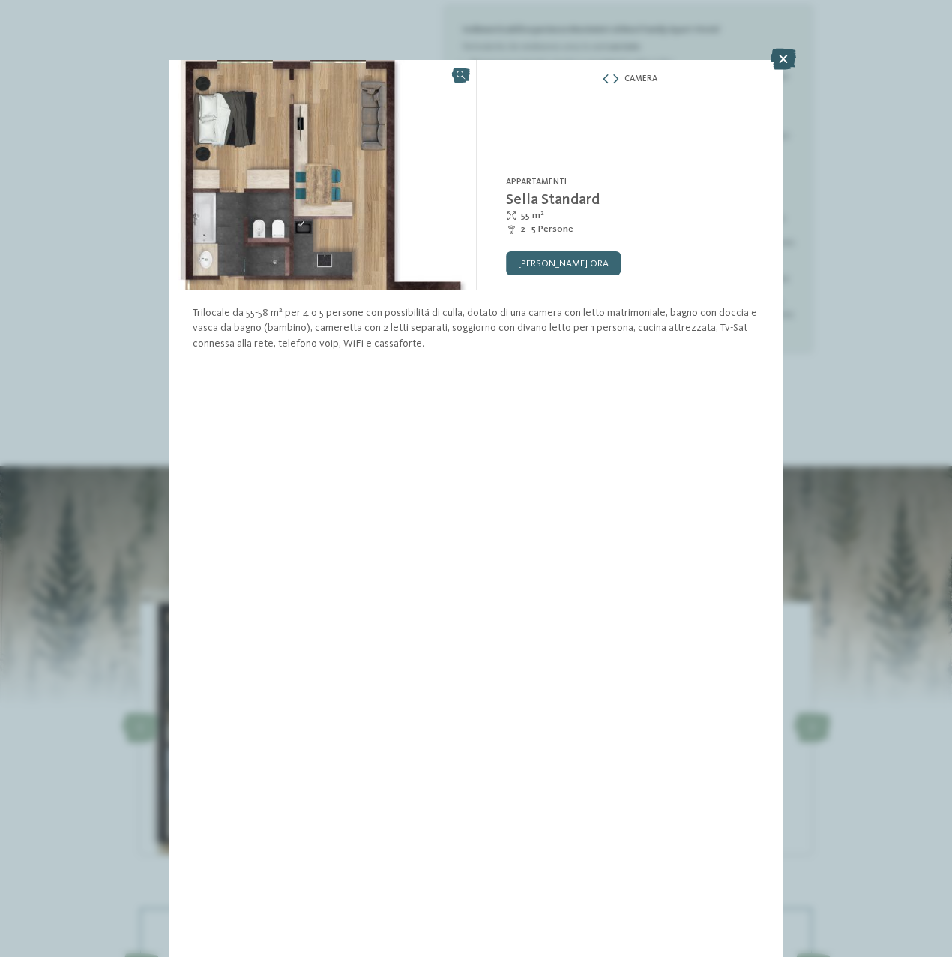
click at [783, 55] on icon at bounding box center [783, 59] width 25 height 21
